Goal: Information Seeking & Learning: Learn about a topic

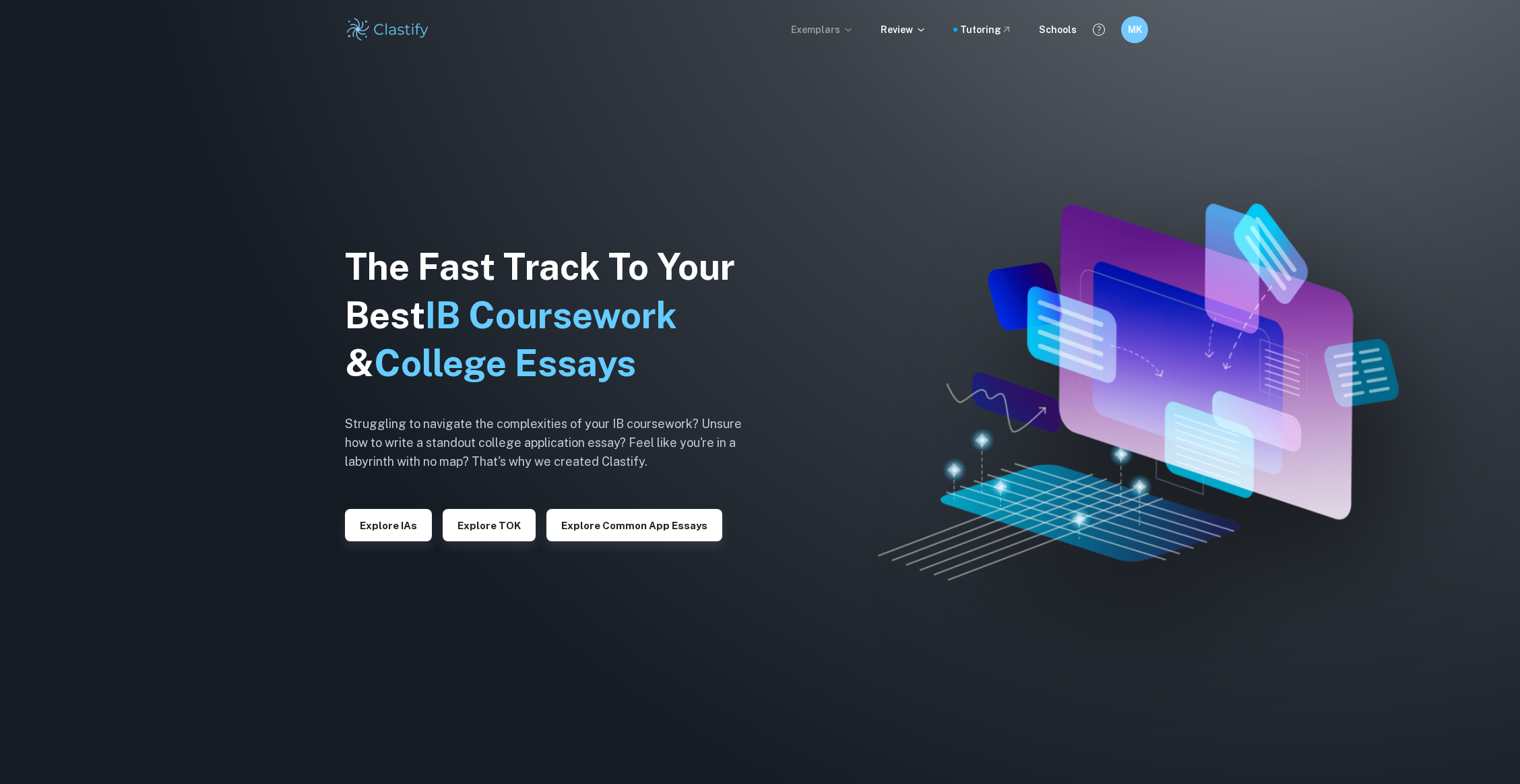
click at [827, 25] on p "Exemplars" at bounding box center [822, 29] width 63 height 15
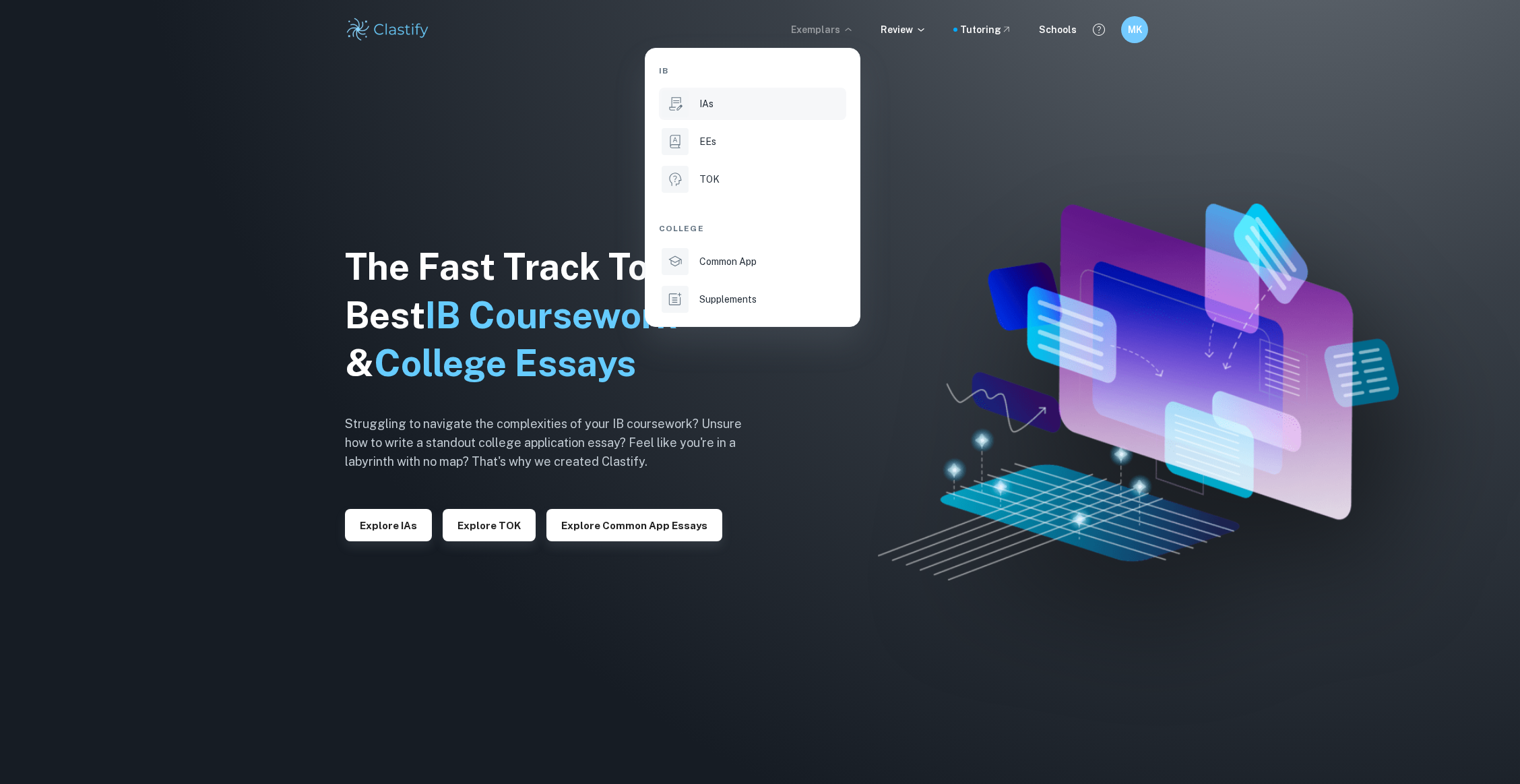
click at [722, 105] on div "IAs" at bounding box center [772, 103] width 144 height 15
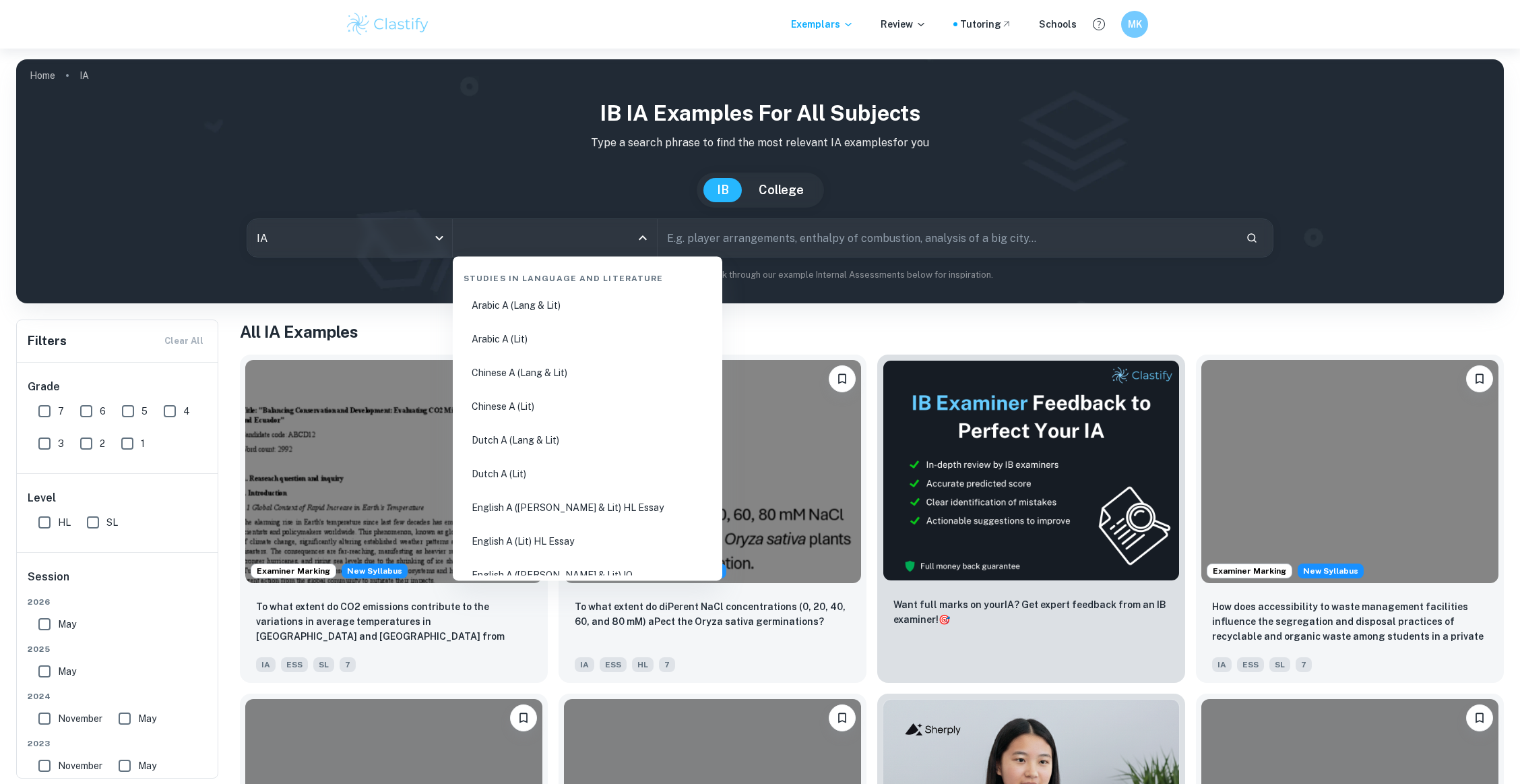
drag, startPoint x: 512, startPoint y: 229, endPoint x: 507, endPoint y: 237, distance: 9.4
click at [512, 230] on input "All Subjects" at bounding box center [545, 238] width 172 height 26
type input "c"
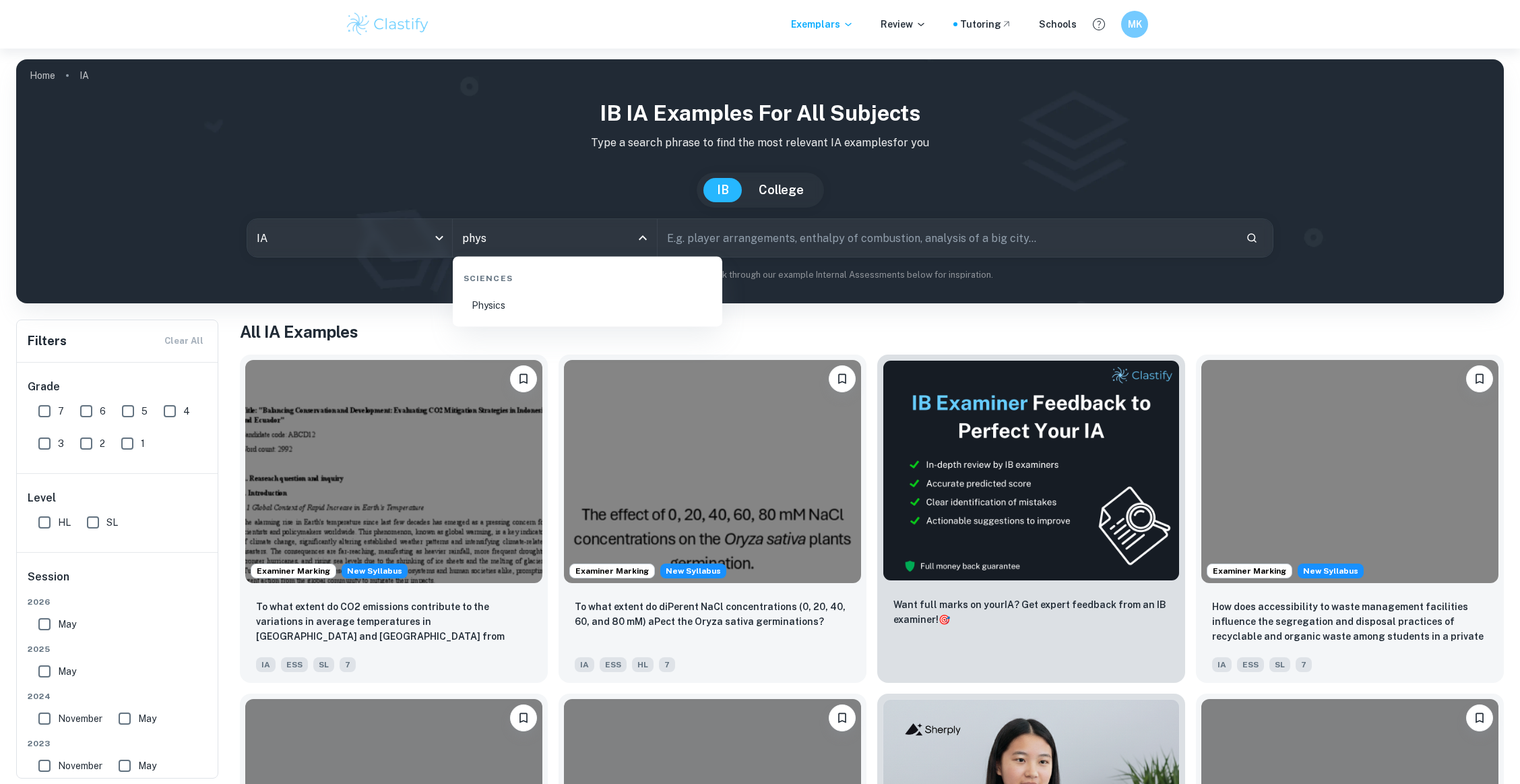
click at [594, 293] on li "Physics" at bounding box center [588, 305] width 259 height 31
type input "Physics"
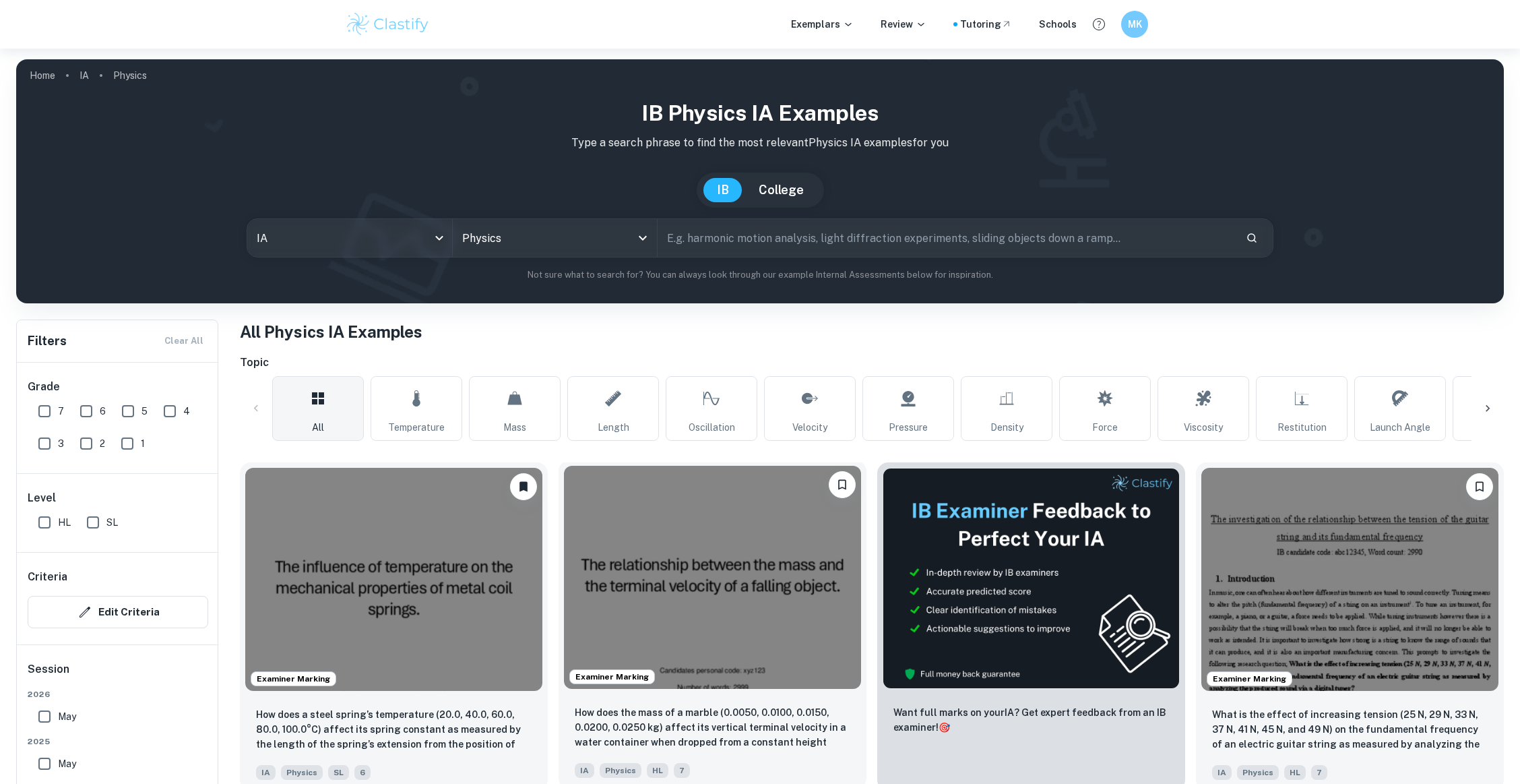
scroll to position [270, 0]
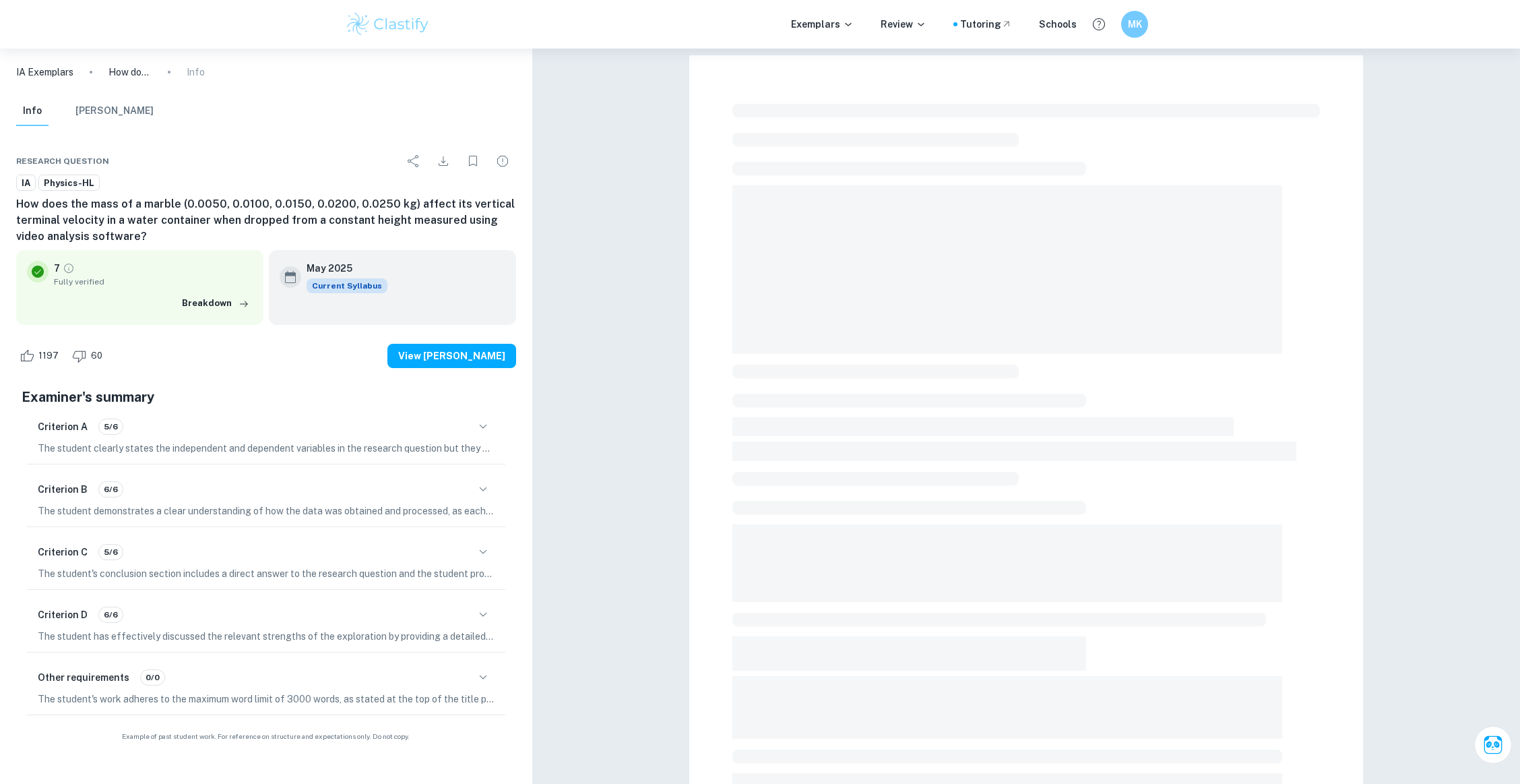
scroll to position [232, 0]
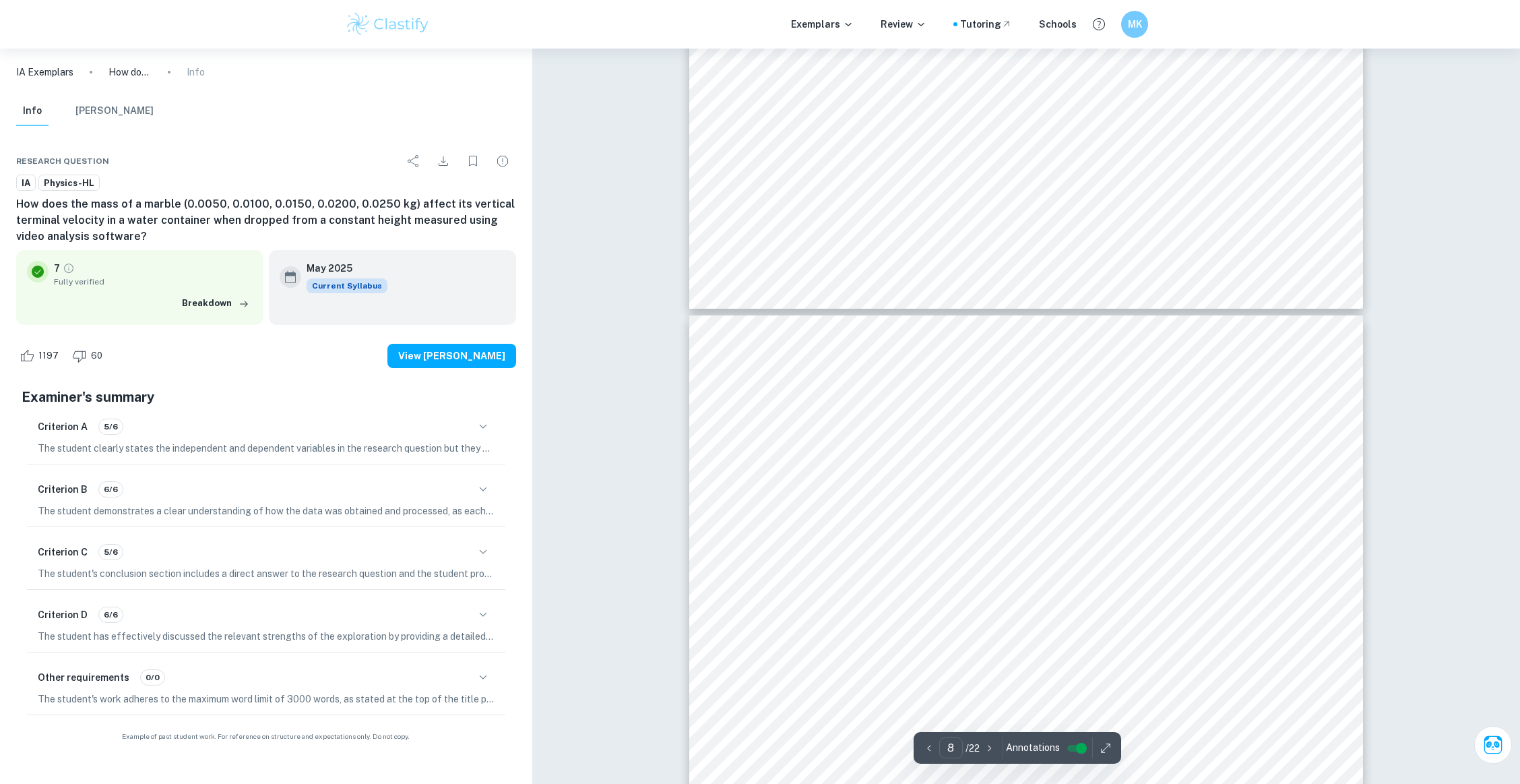
type input "7"
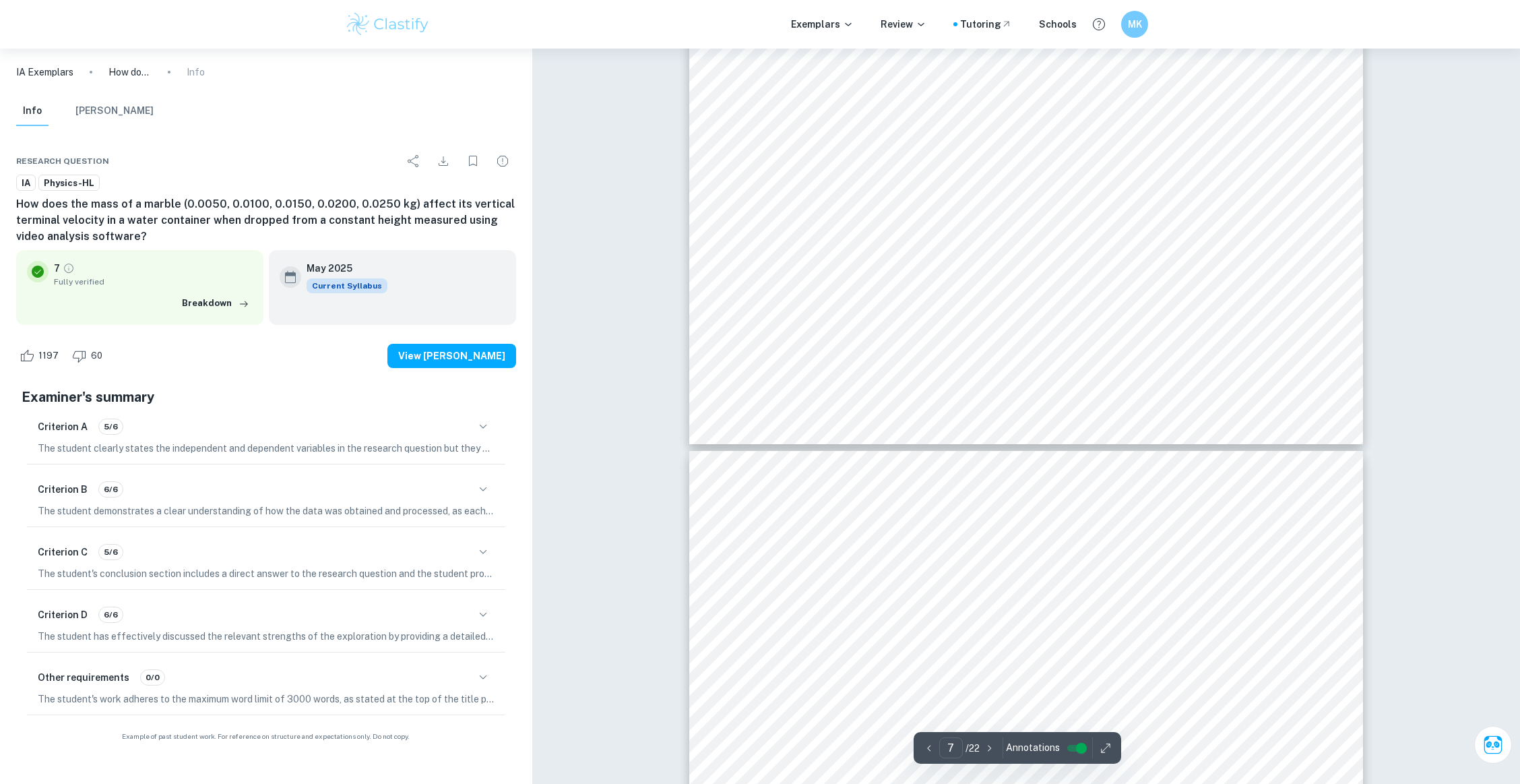
scroll to position [6419, 0]
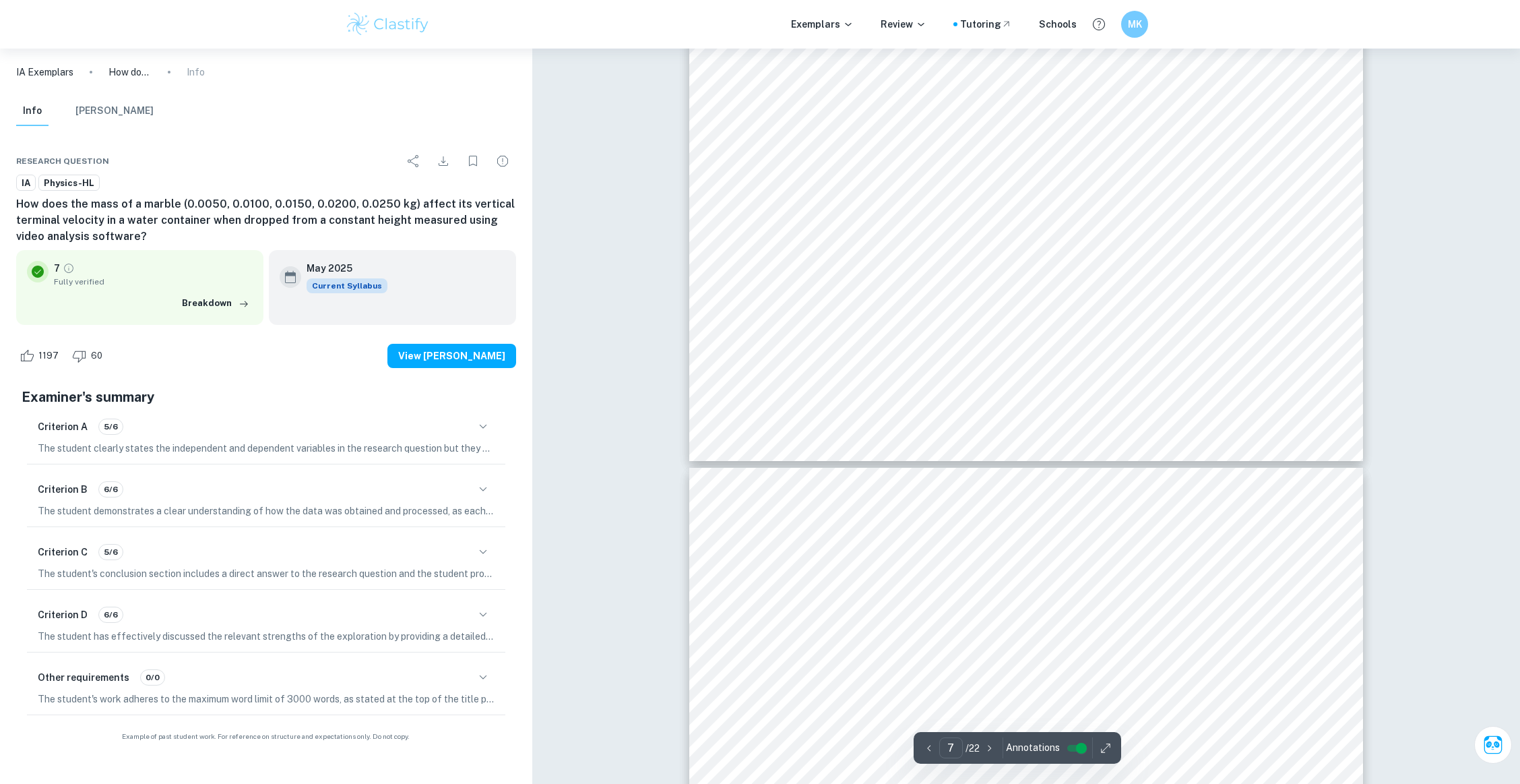
drag, startPoint x: 791, startPoint y: 141, endPoint x: 1308, endPoint y: 730, distance: 783.7
copy div "9. Loremi dol sitametco adip el sed doeiusmo. 4. Temp inc utlaboree dolorema al…"
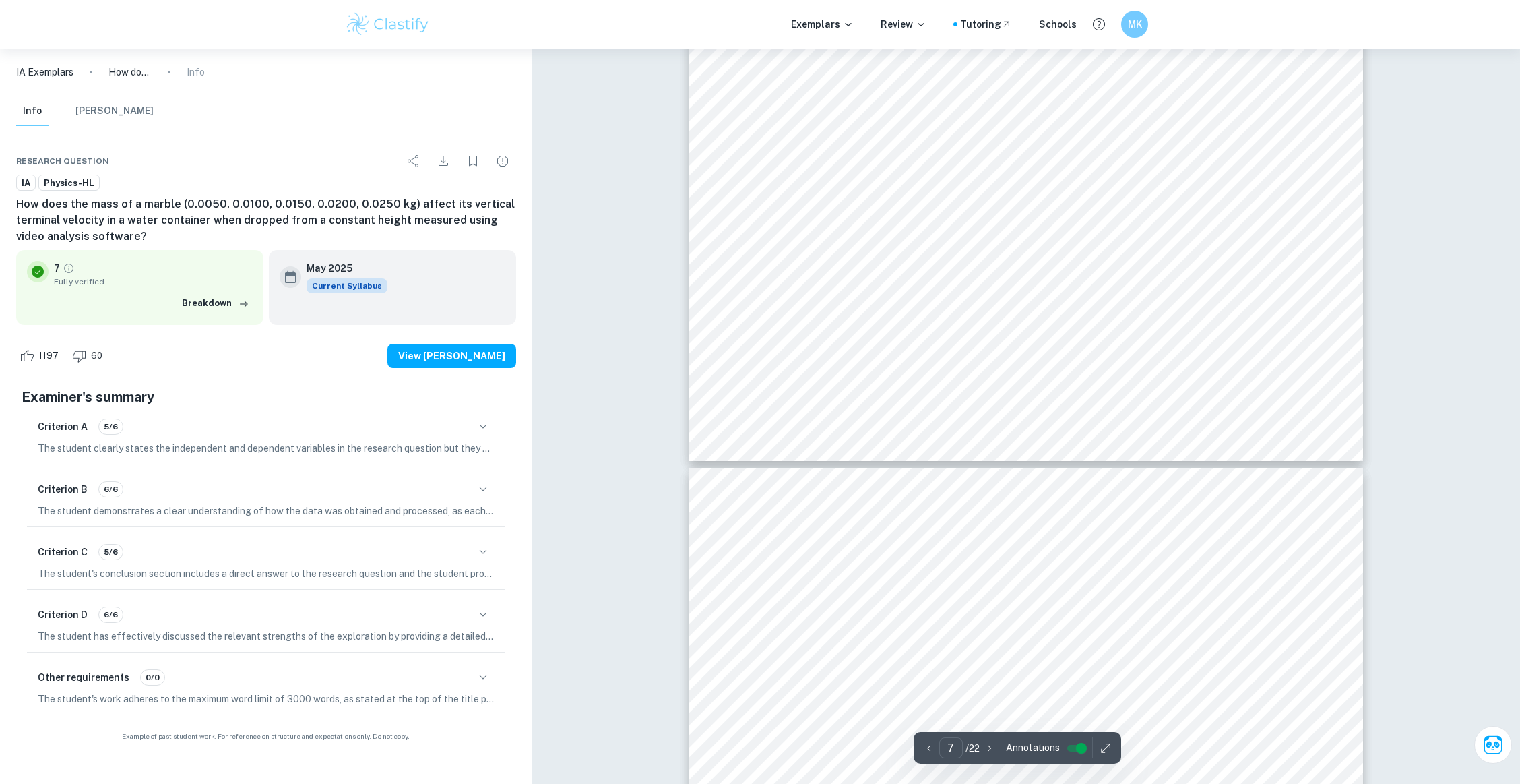
click at [943, 187] on span "using the measuring tape." at bounding box center [937, 187] width 143 height 13
